Goal: Task Accomplishment & Management: Manage account settings

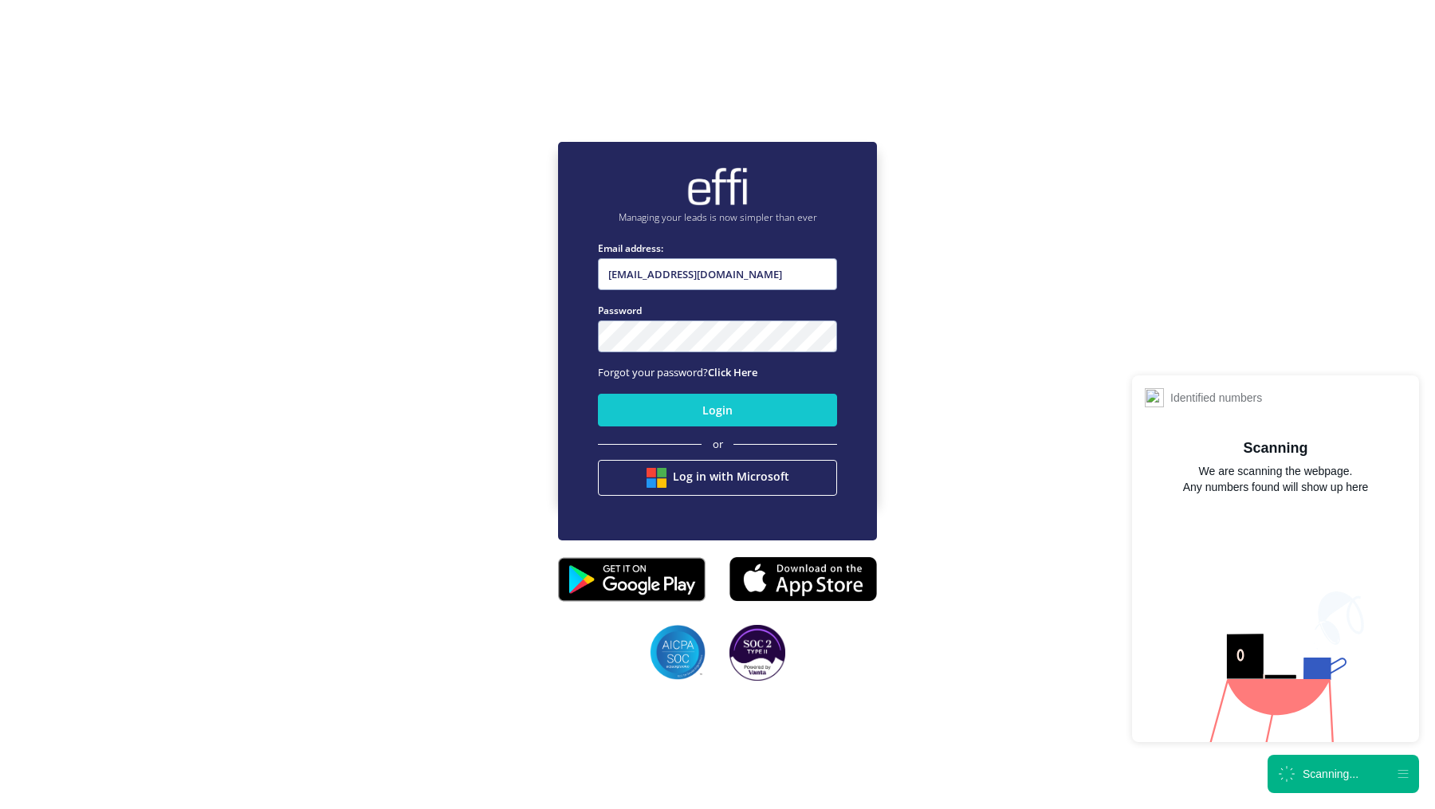
click at [1342, 775] on div "Scanning..." at bounding box center [1331, 774] width 56 height 16
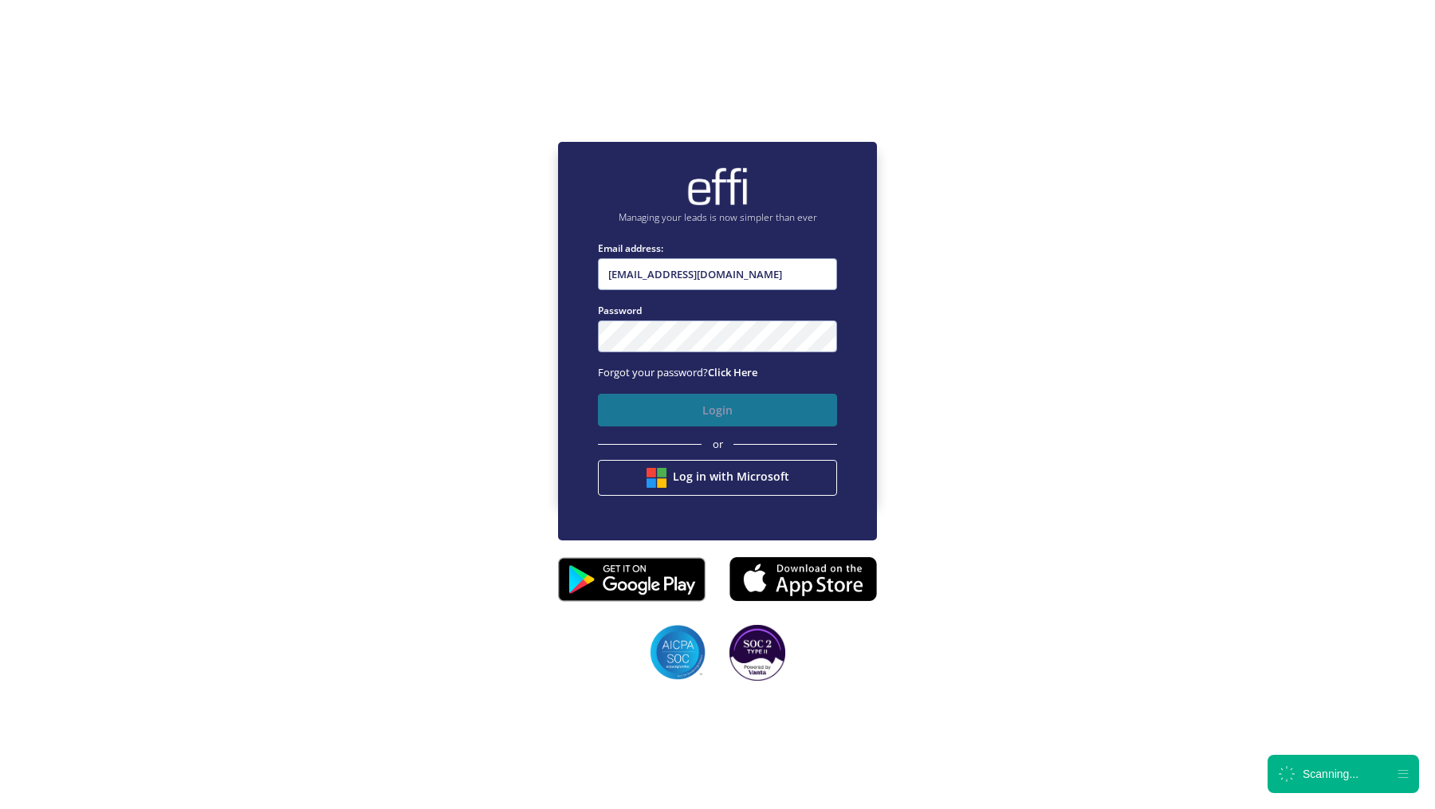
click at [639, 423] on button "Login" at bounding box center [717, 410] width 239 height 33
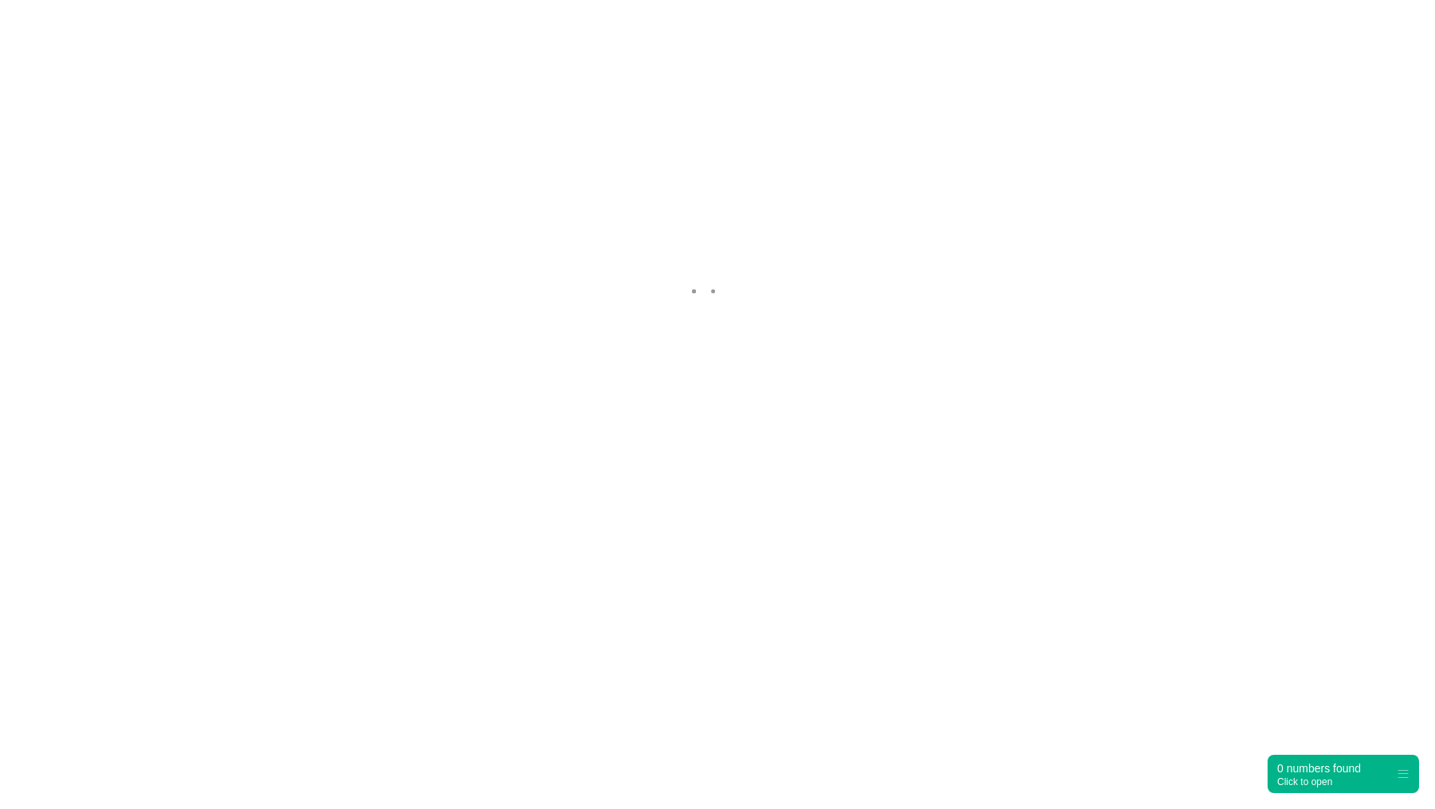
click at [0, 726] on nordpass-portal at bounding box center [0, 726] width 0 height 0
